Goal: Find specific page/section: Find specific page/section

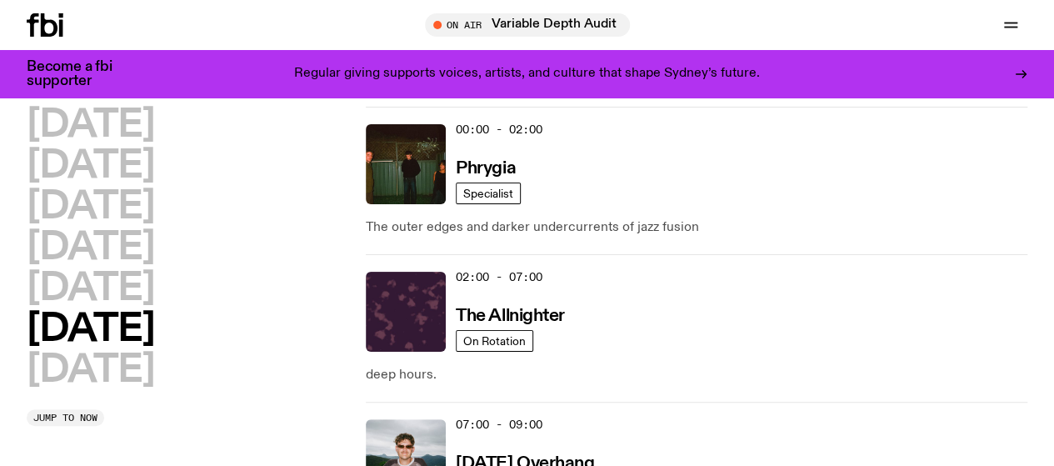
scroll to position [39, 0]
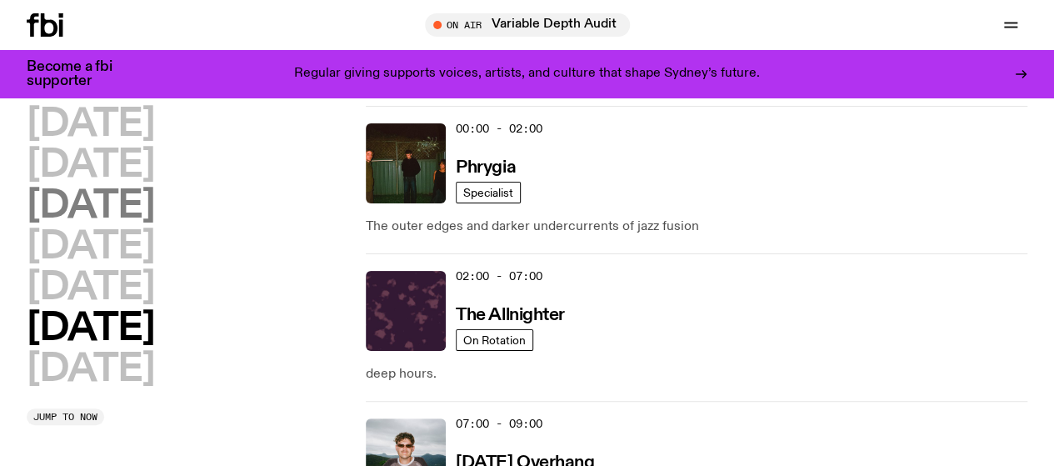
click at [132, 209] on h2 "[DATE]" at bounding box center [90, 205] width 127 height 37
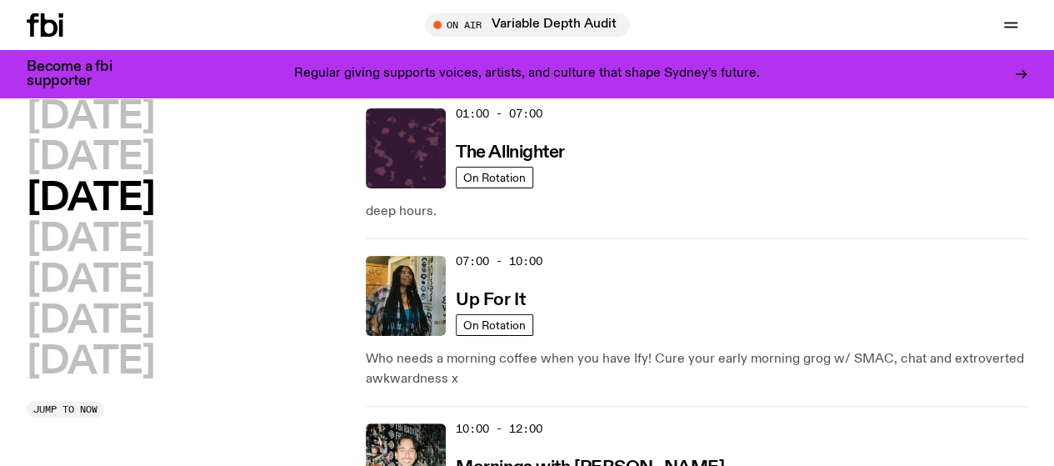
scroll to position [57, 0]
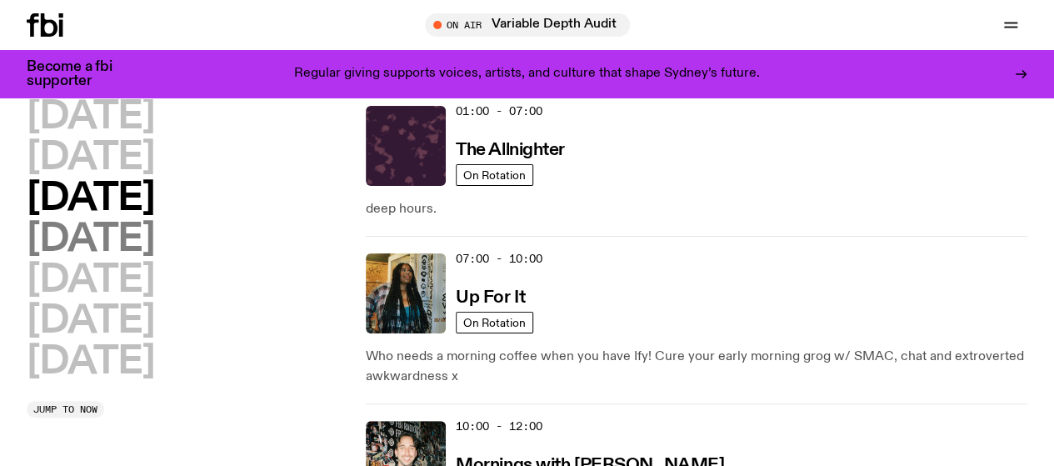
click at [154, 258] on h2 "[DATE]" at bounding box center [90, 239] width 127 height 37
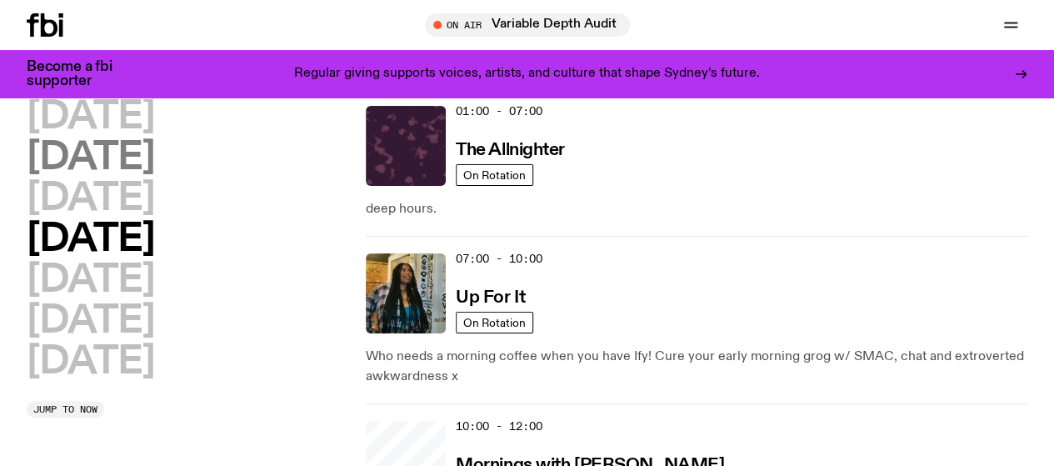
scroll to position [47, 0]
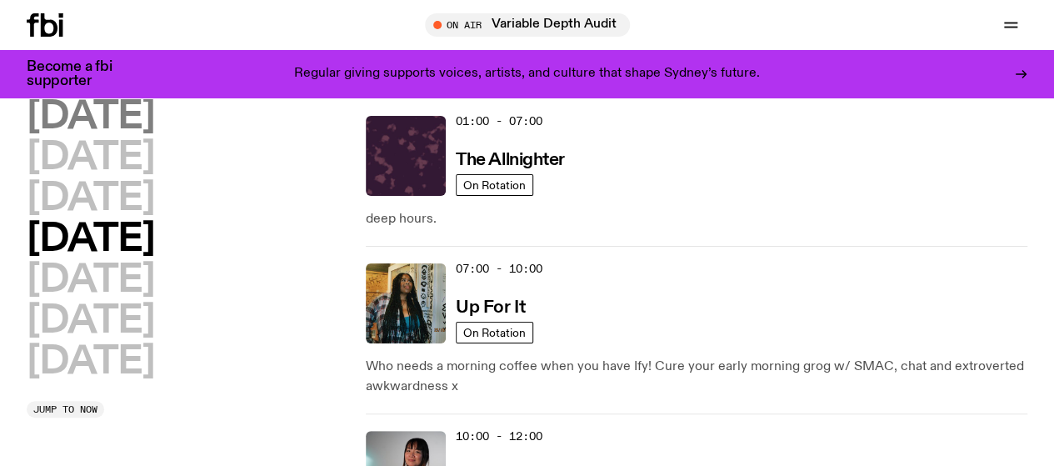
click at [154, 114] on h2 "[DATE]" at bounding box center [90, 116] width 127 height 37
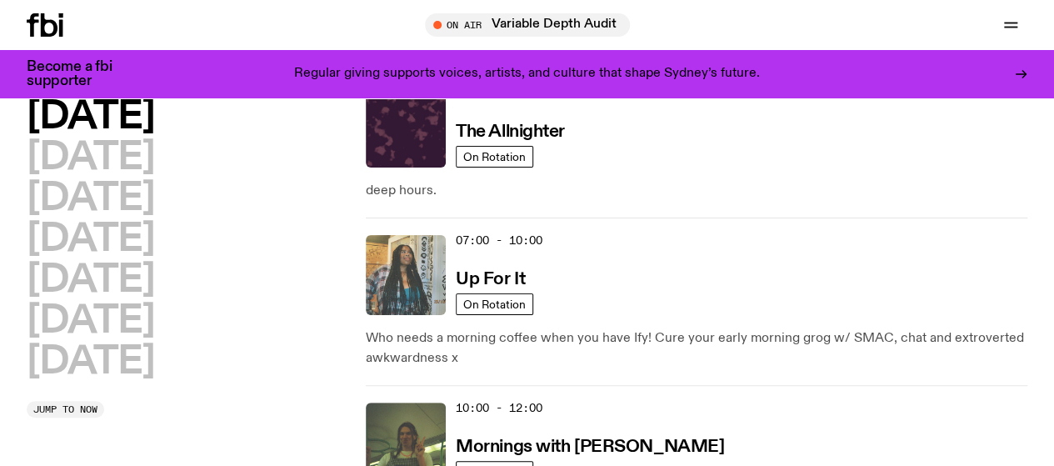
scroll to position [25, 0]
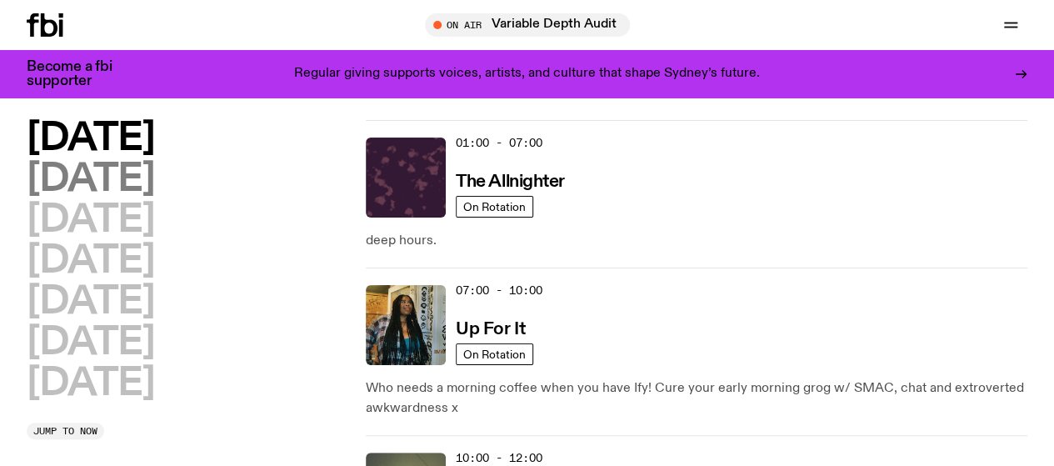
click at [154, 195] on h2 "[DATE]" at bounding box center [90, 179] width 127 height 37
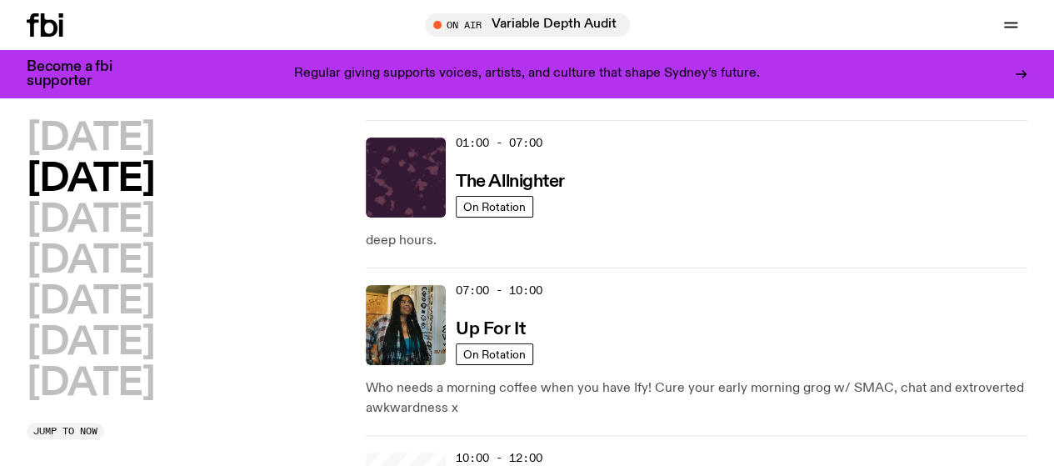
scroll to position [47, 0]
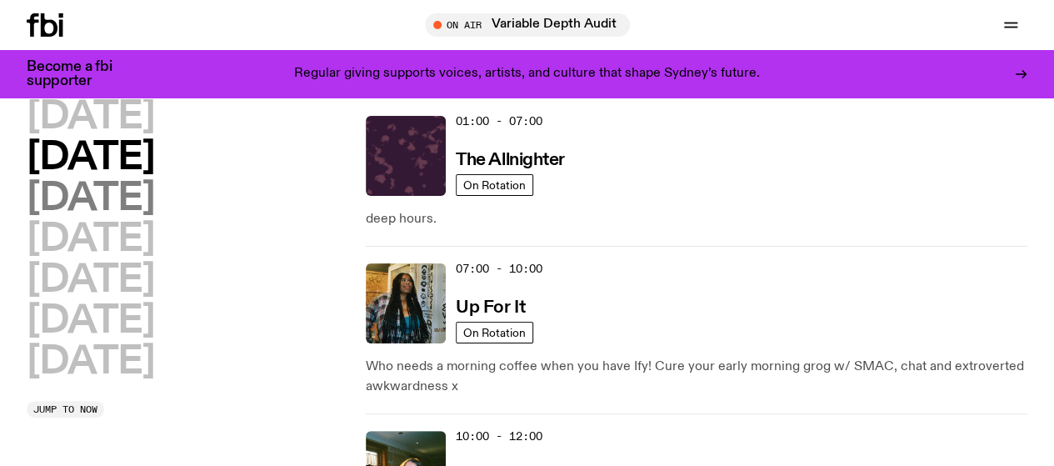
click at [154, 217] on h2 "[DATE]" at bounding box center [90, 198] width 127 height 37
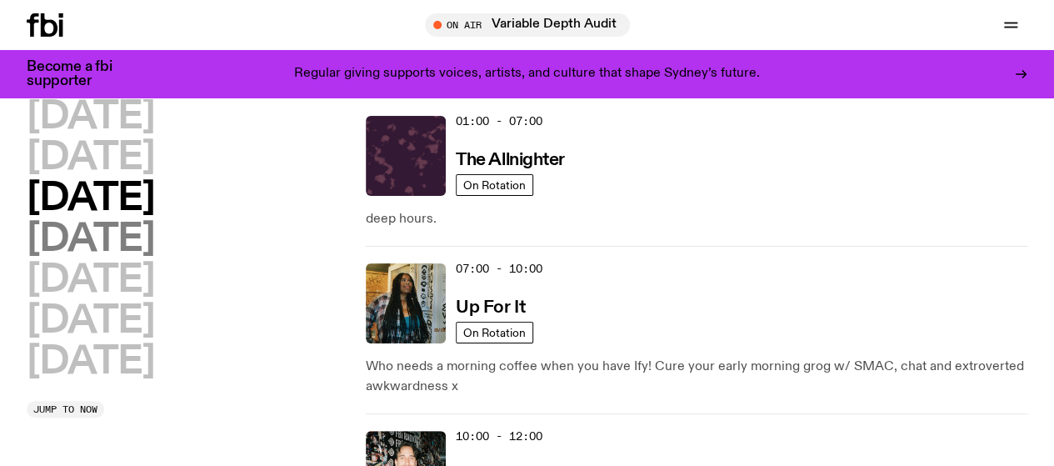
click at [154, 254] on h2 "[DATE]" at bounding box center [90, 239] width 127 height 37
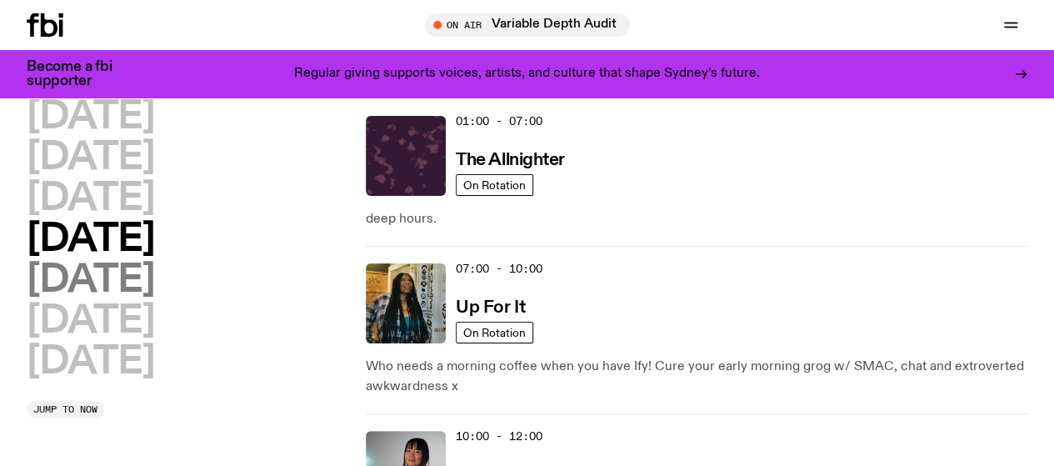
click at [154, 299] on h2 "[DATE]" at bounding box center [90, 280] width 127 height 37
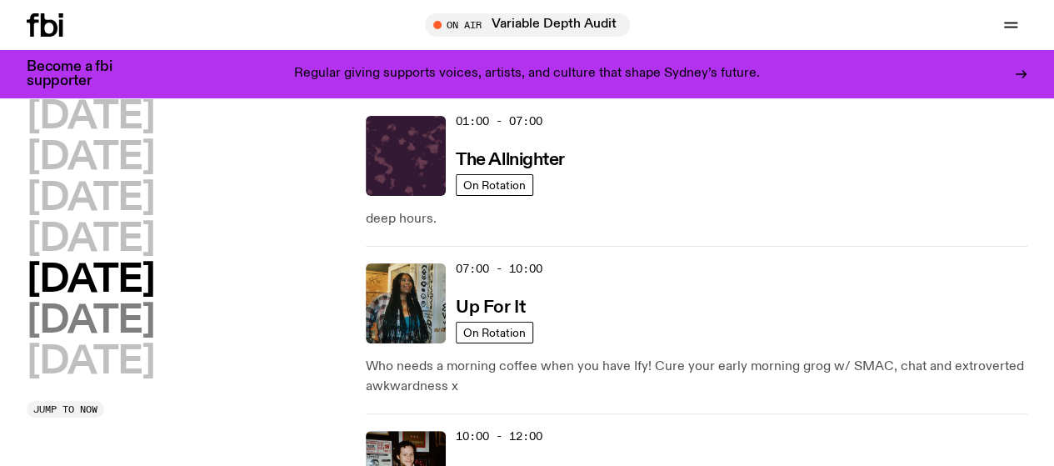
click at [141, 340] on h2 "[DATE]" at bounding box center [90, 320] width 127 height 37
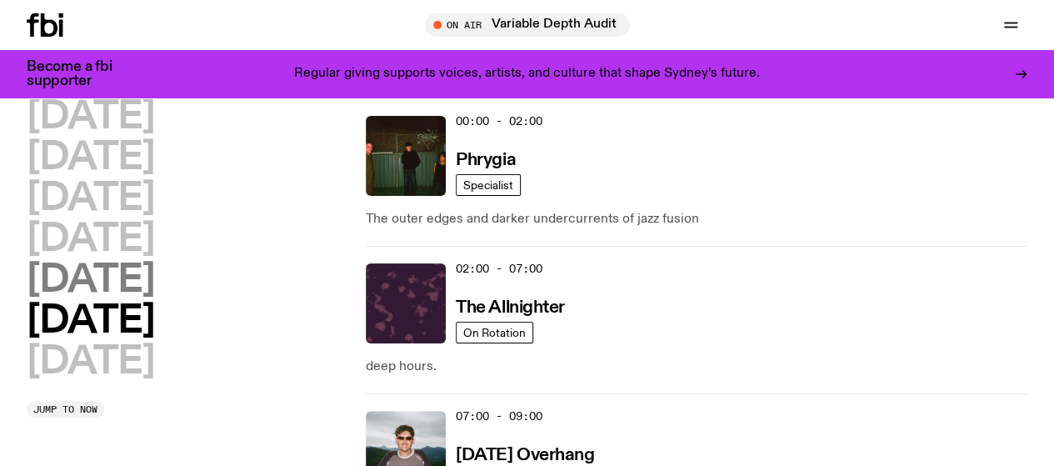
click at [154, 299] on h2 "[DATE]" at bounding box center [90, 280] width 127 height 37
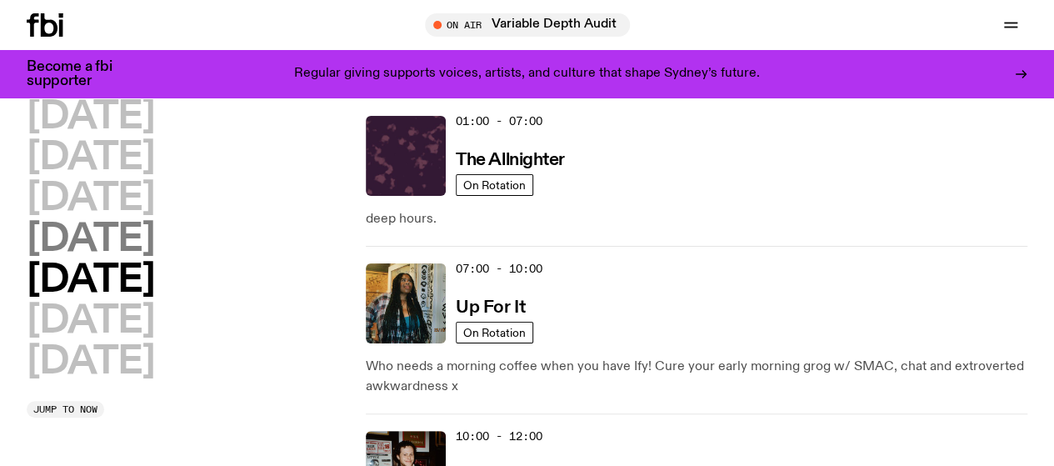
click at [154, 258] on h2 "[DATE]" at bounding box center [90, 239] width 127 height 37
